Goal: Information Seeking & Learning: Understand process/instructions

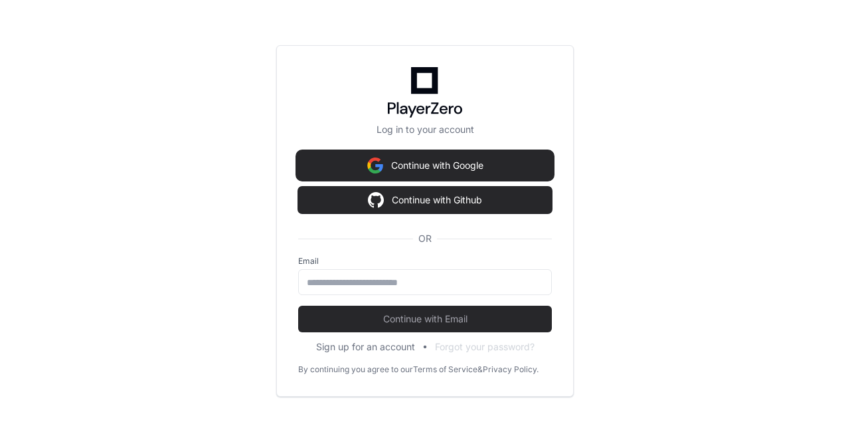
click at [400, 172] on button "Continue with Google" at bounding box center [425, 165] width 254 height 27
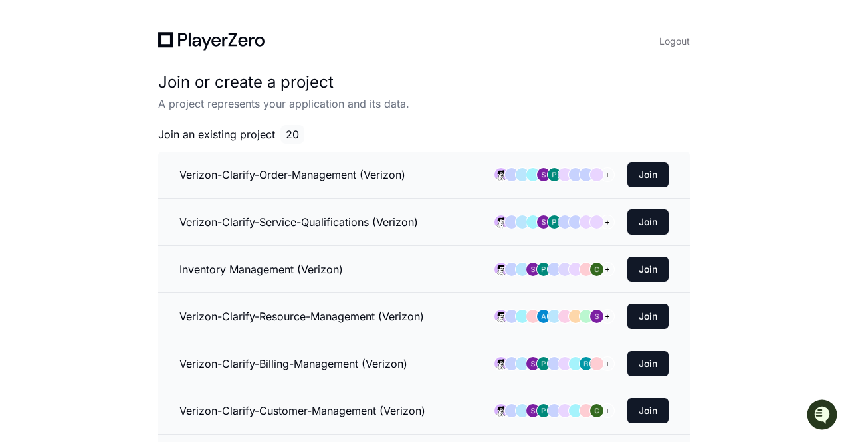
click at [389, 266] on li "Inventory Management (Verizon) + Join" at bounding box center [424, 268] width 532 height 47
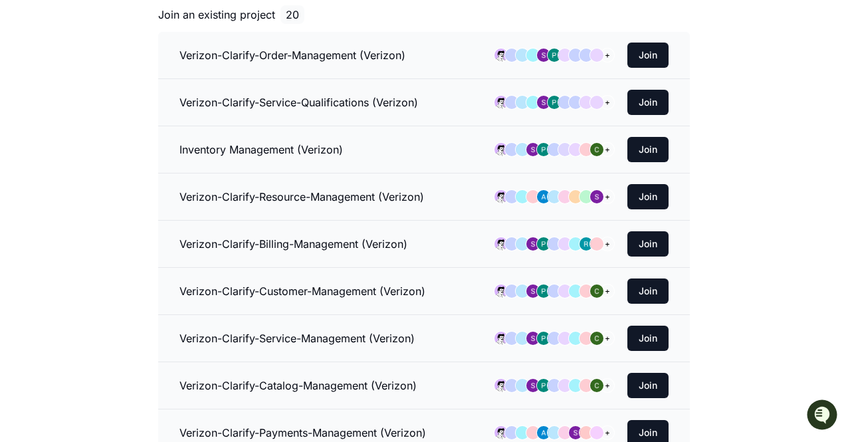
scroll to position [121, 0]
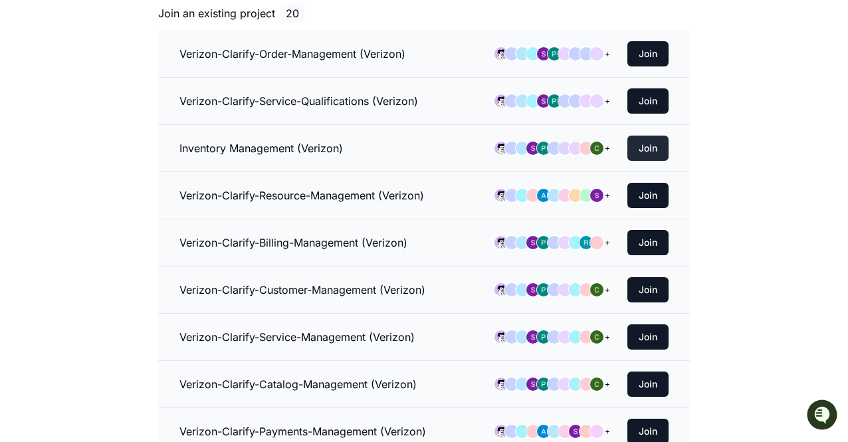
click at [646, 150] on button "Join" at bounding box center [647, 148] width 41 height 25
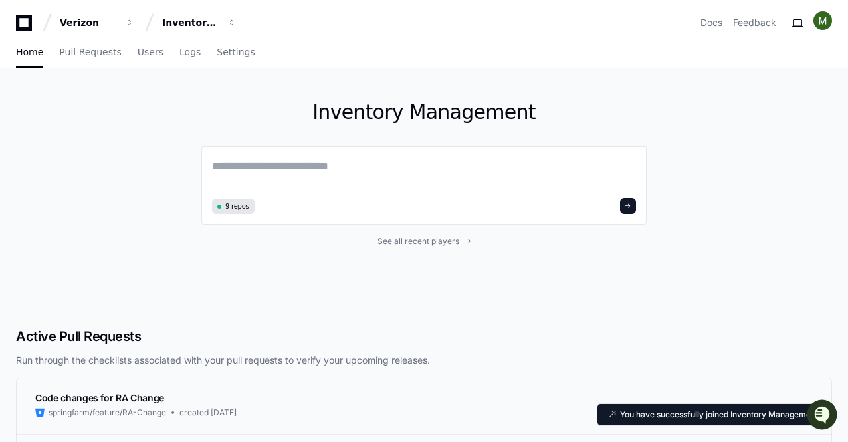
click at [512, 155] on div "9 repos" at bounding box center [424, 186] width 447 height 80
click at [295, 166] on textarea at bounding box center [424, 175] width 424 height 37
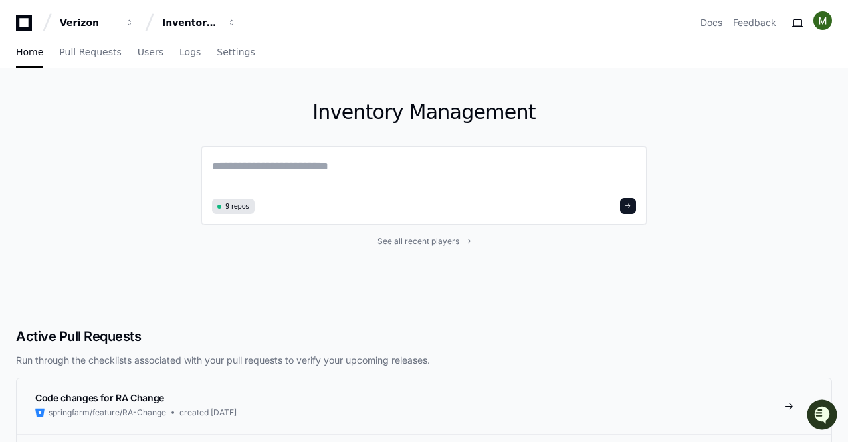
paste textarea "**********"
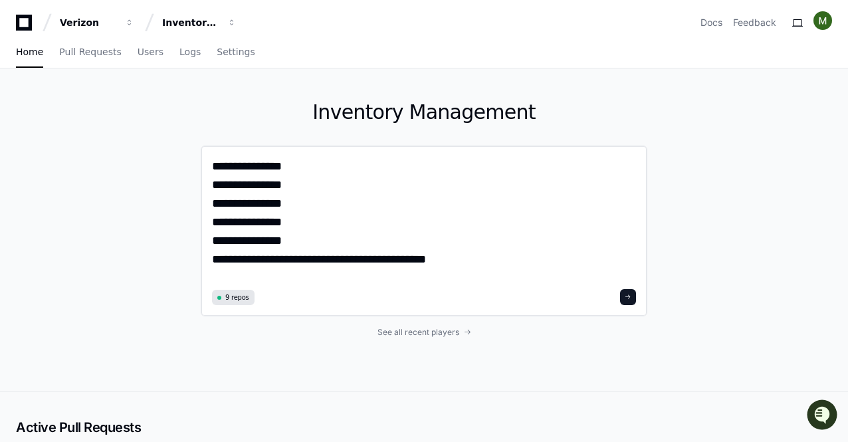
type textarea "**********"
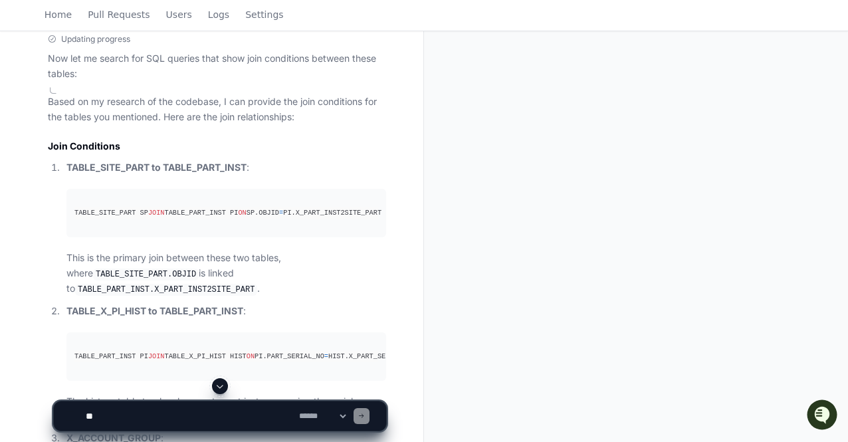
scroll to position [712, 0]
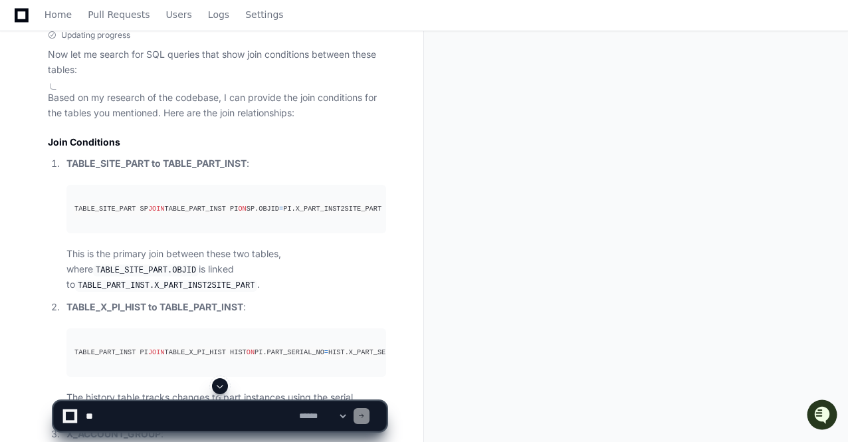
click at [251, 213] on div "TABLE_SITE_PART SP JOIN TABLE_PART_INST PI ON SP.OBJID = PI.X_PART_INST2SITE_PA…" at bounding box center [226, 208] width 304 height 11
click at [249, 215] on div "TABLE_SITE_PART SP JOIN TABLE_PART_INST PI ON SP.OBJID = PI.X_PART_INST2SITE_PA…" at bounding box center [226, 208] width 304 height 11
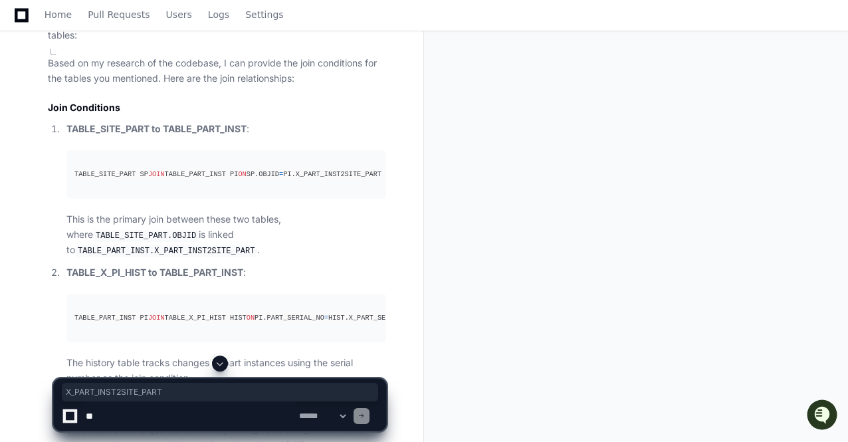
scroll to position [751, 0]
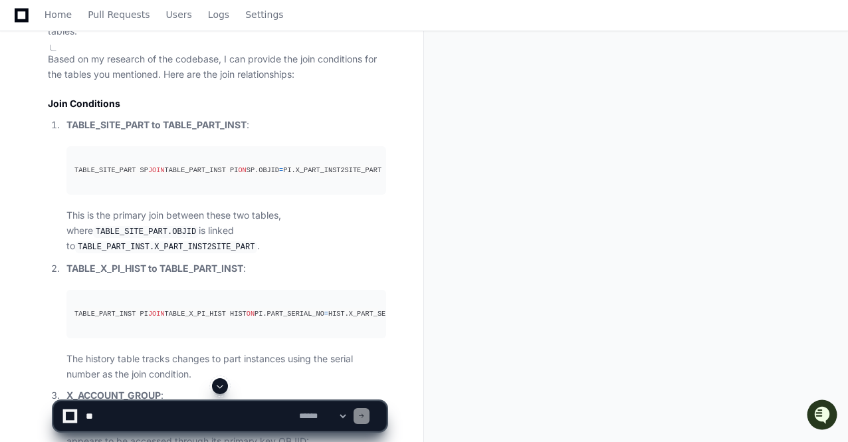
click at [264, 318] on div "TABLE_PART_INST PI JOIN TABLE_X_PI_HIST HIST ON PI.PART_SERIAL_NO = HIST.X_PART…" at bounding box center [226, 313] width 304 height 11
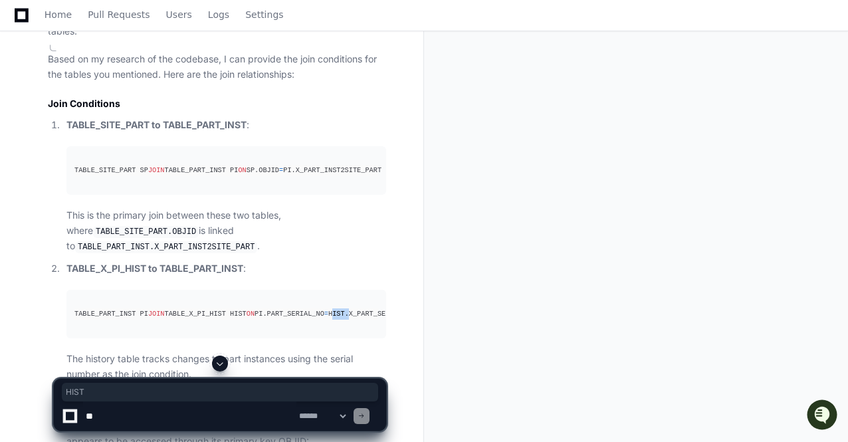
click at [264, 318] on div "TABLE_PART_INST PI JOIN TABLE_X_PI_HIST HIST ON PI.PART_SERIAL_NO = HIST.X_PART…" at bounding box center [226, 313] width 304 height 11
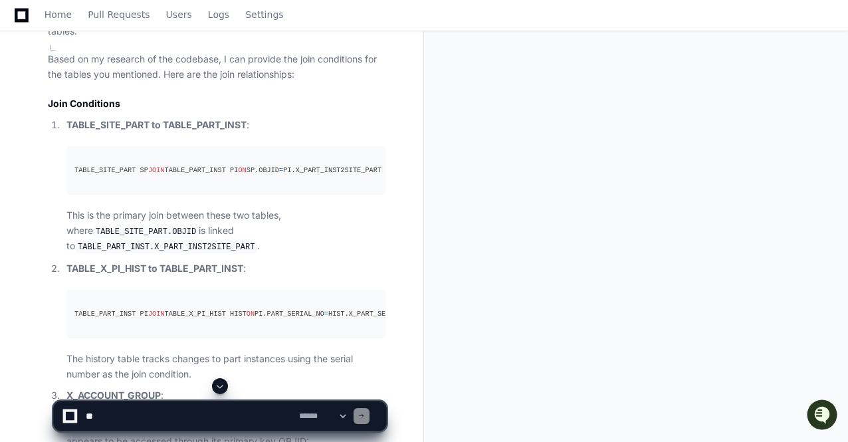
click at [284, 320] on div "TABLE_PART_INST PI JOIN TABLE_X_PI_HIST HIST ON PI.PART_SERIAL_NO = HIST.X_PART…" at bounding box center [226, 313] width 304 height 11
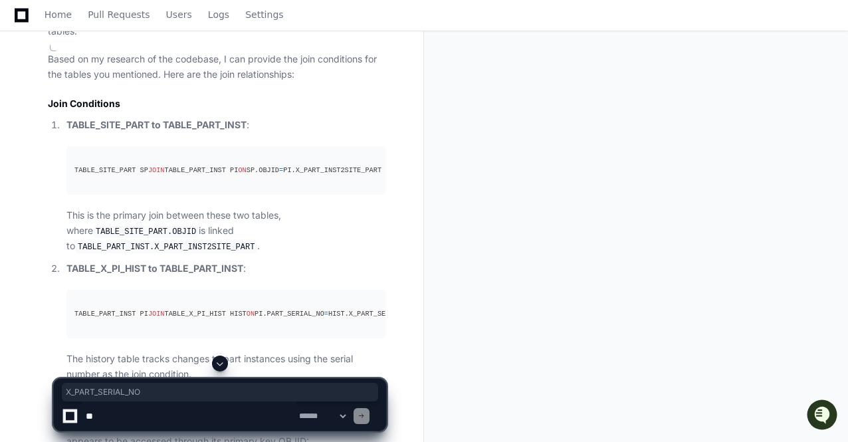
click at [284, 320] on div "TABLE_PART_INST PI JOIN TABLE_X_PI_HIST HIST ON PI.PART_SERIAL_NO = HIST.X_PART…" at bounding box center [226, 313] width 304 height 11
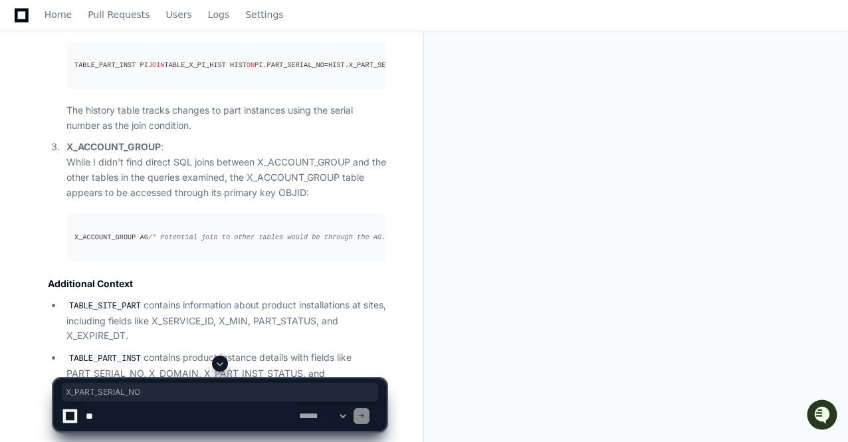
scroll to position [1001, 0]
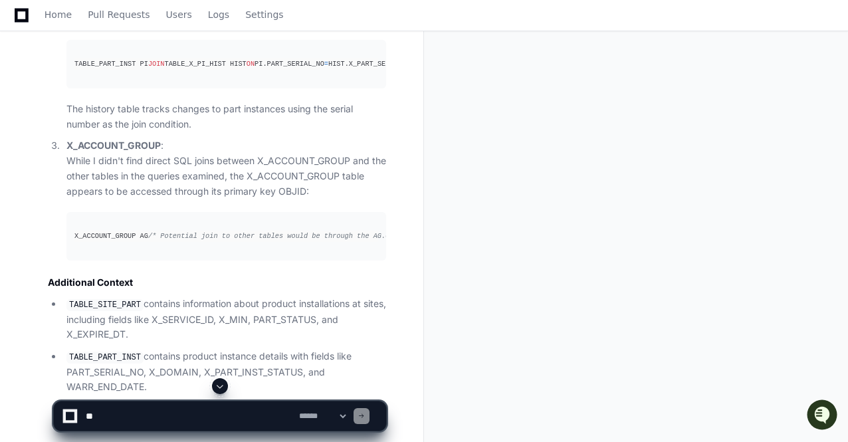
click at [126, 240] on div "X_ACCOUNT_GROUP AG /* Potential join to other tables would be through the AG.OB…" at bounding box center [226, 236] width 304 height 11
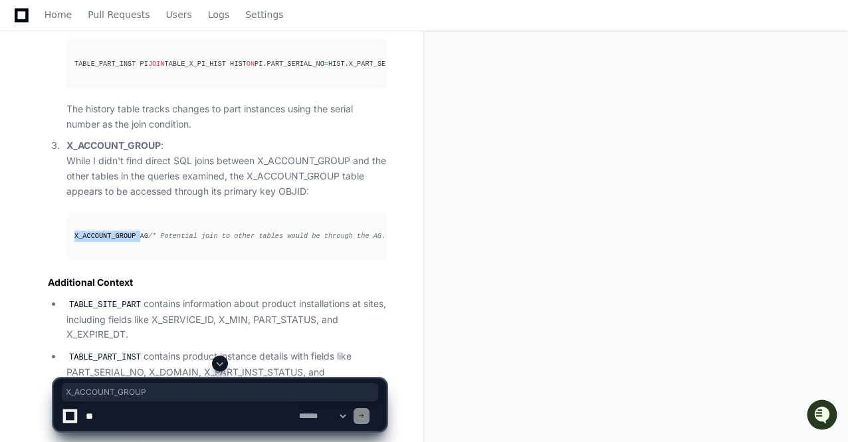
click at [126, 240] on div "X_ACCOUNT_GROUP AG /* Potential join to other tables would be through the AG.OB…" at bounding box center [226, 236] width 304 height 11
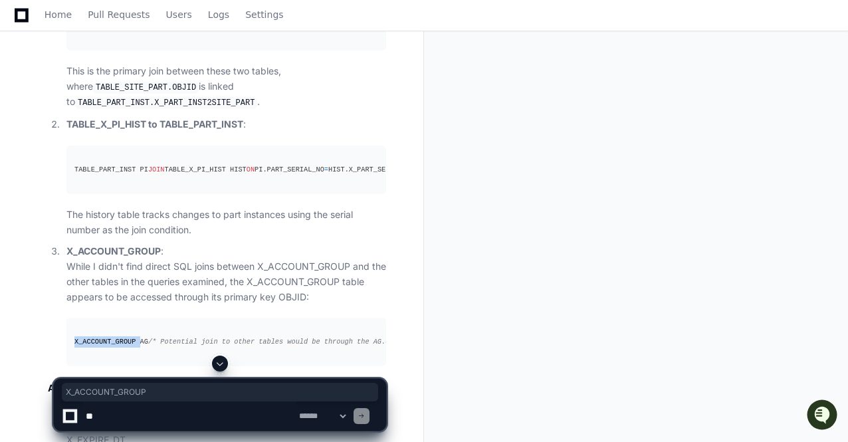
scroll to position [1001, 0]
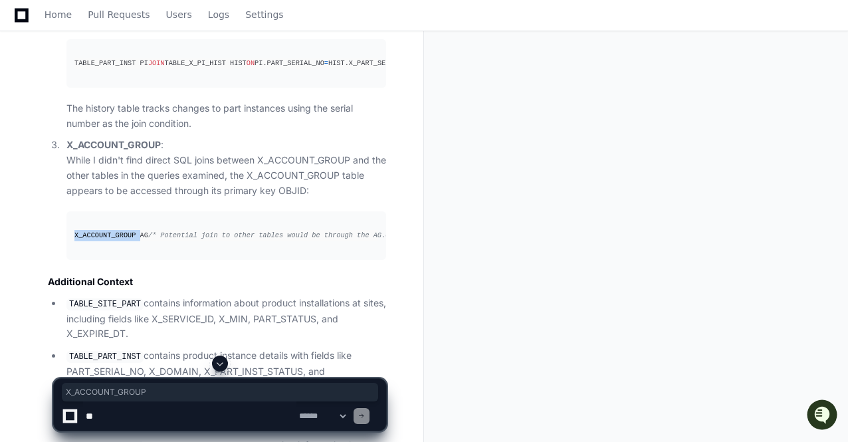
click at [98, 237] on div "X_ACCOUNT_GROUP AG /* Potential join to other tables would be through the AG.OB…" at bounding box center [226, 235] width 304 height 11
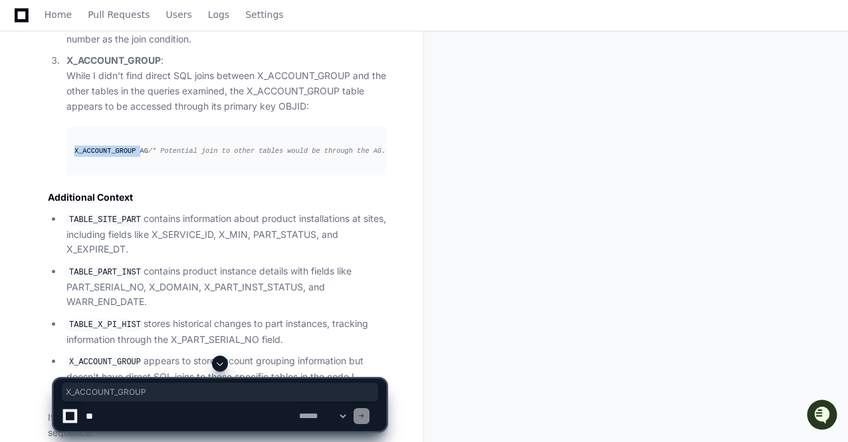
scroll to position [1367, 0]
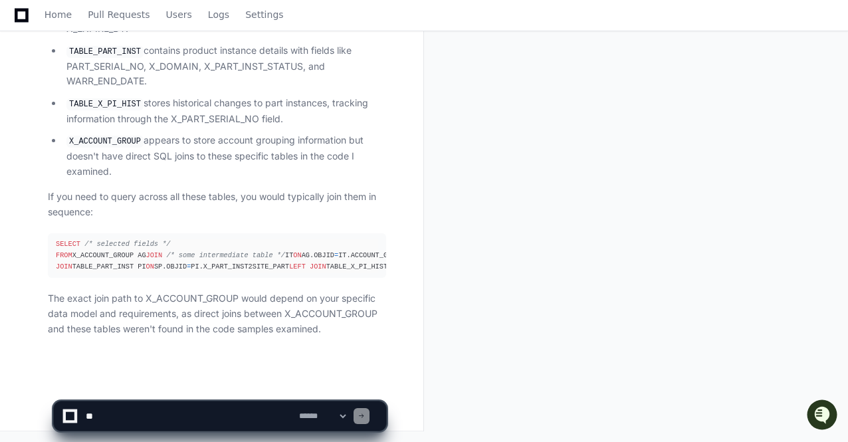
click at [182, 239] on div "SELECT /* selected fields */ FROM X_ACCOUNT_GROUP AG JOIN /* some intermediate …" at bounding box center [217, 256] width 322 height 34
click at [330, 239] on div "SELECT /* selected fields */ FROM X_ACCOUNT_GROUP AG JOIN /* some intermediate …" at bounding box center [217, 256] width 322 height 34
click at [126, 239] on div "SELECT /* selected fields */ FROM X_ACCOUNT_GROUP AG JOIN /* some intermediate …" at bounding box center [217, 256] width 322 height 34
click at [125, 261] on div "SELECT /* selected fields */ FROM X_ACCOUNT_GROUP AG JOIN /* some intermediate …" at bounding box center [217, 256] width 322 height 34
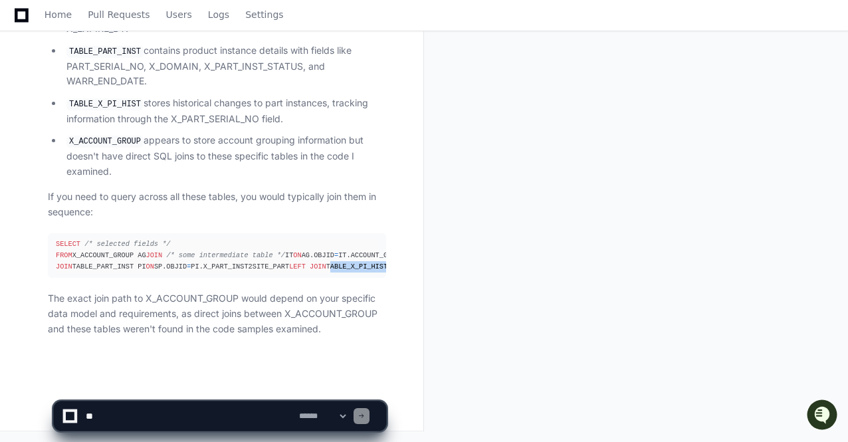
click at [125, 261] on div "SELECT /* selected fields */ FROM X_ACCOUNT_GROUP AG JOIN /* some intermediate …" at bounding box center [217, 256] width 322 height 34
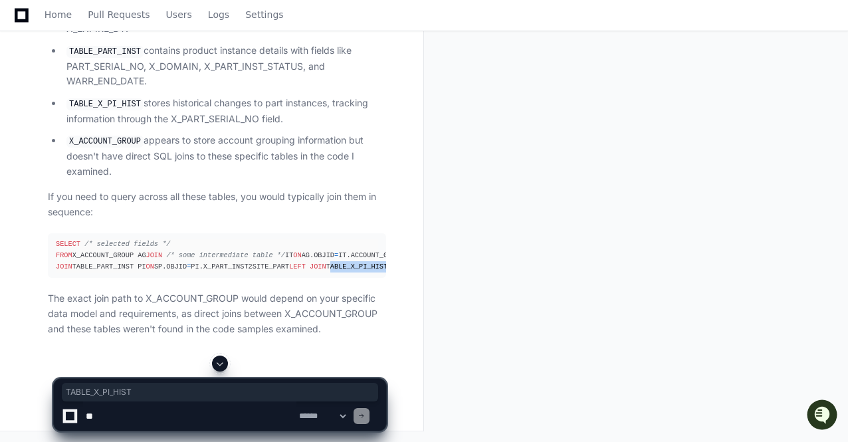
scroll to position [1336, 0]
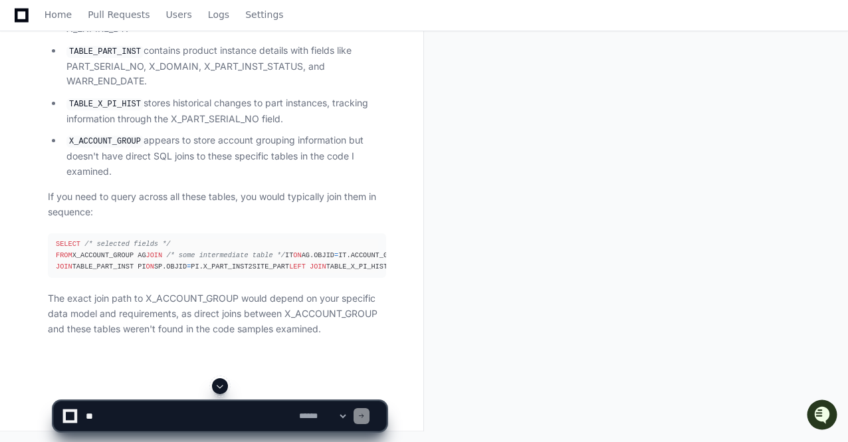
click at [161, 272] on div "SELECT /* selected fields */ FROM X_ACCOUNT_GROUP AG JOIN /* some intermediate …" at bounding box center [217, 256] width 322 height 34
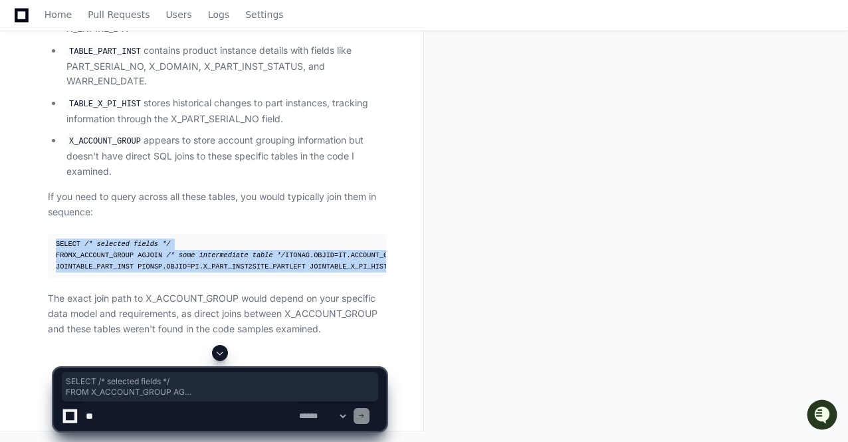
drag, startPoint x: 169, startPoint y: 298, endPoint x: 51, endPoint y: 227, distance: 137.8
click at [51, 233] on pre "SELECT /* selected fields */ FROM X_ACCOUNT_GROUP AG JOIN /* some intermediate …" at bounding box center [217, 255] width 338 height 45
copy div "SELECT /* selected fields */ FROM X_ACCOUNT_GROUP AG JOIN /* some intermediate …"
click at [281, 272] on div "SELECT /* selected fields */ FROM X_ACCOUNT_GROUP AG JOIN /* some intermediate …" at bounding box center [217, 256] width 322 height 34
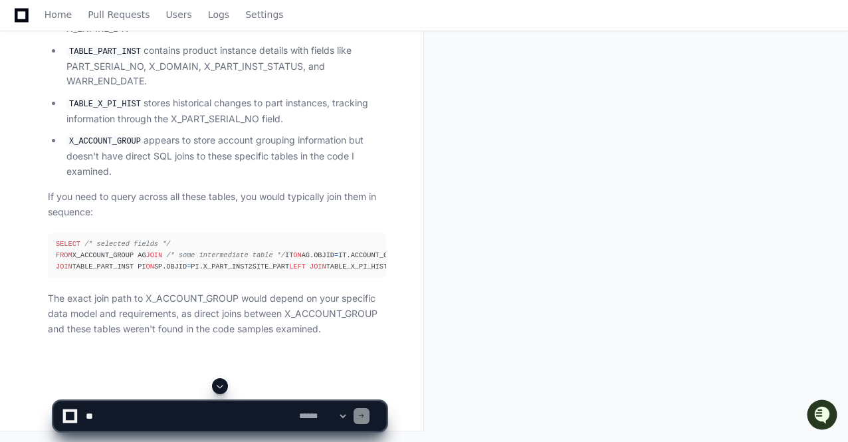
click at [226, 272] on div "SELECT /* selected fields */ FROM X_ACCOUNT_GROUP AG JOIN /* some intermediate …" at bounding box center [217, 256] width 322 height 34
click at [290, 272] on div "SELECT /* selected fields */ FROM X_ACCOUNT_GROUP AG JOIN /* some intermediate …" at bounding box center [217, 256] width 322 height 34
click at [62, 270] on span "JOIN" at bounding box center [64, 266] width 17 height 8
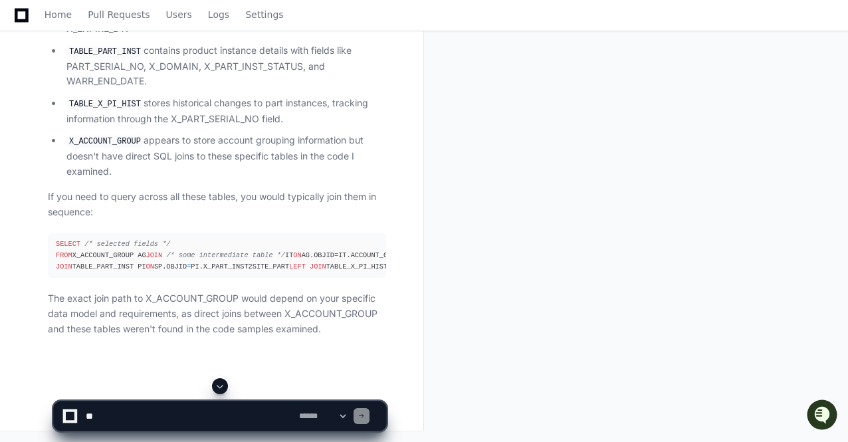
click at [146, 252] on span "JOIN" at bounding box center [154, 255] width 17 height 8
click at [518, 259] on span "/* relationship to account group */" at bounding box center [590, 255] width 144 height 8
